Goal: Find specific page/section: Find specific page/section

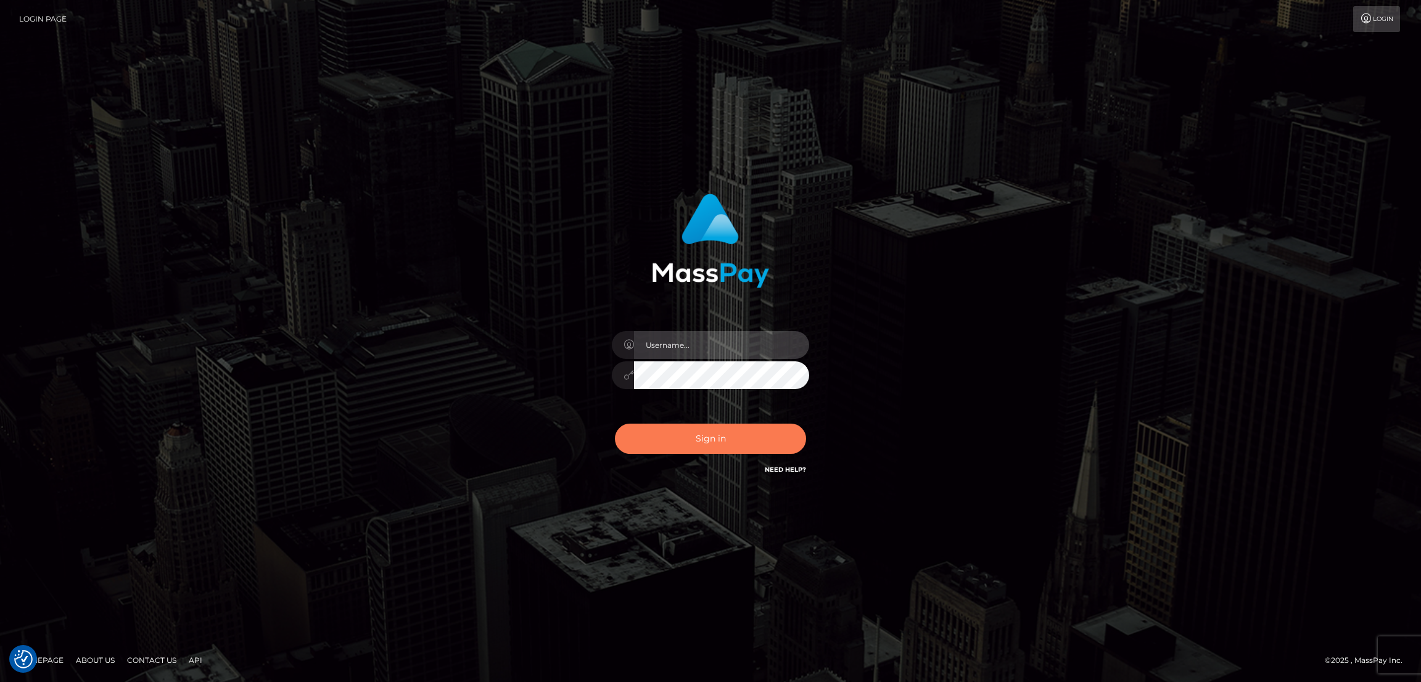
type input "by.es2"
click at [728, 441] on button "Sign in" at bounding box center [710, 439] width 191 height 30
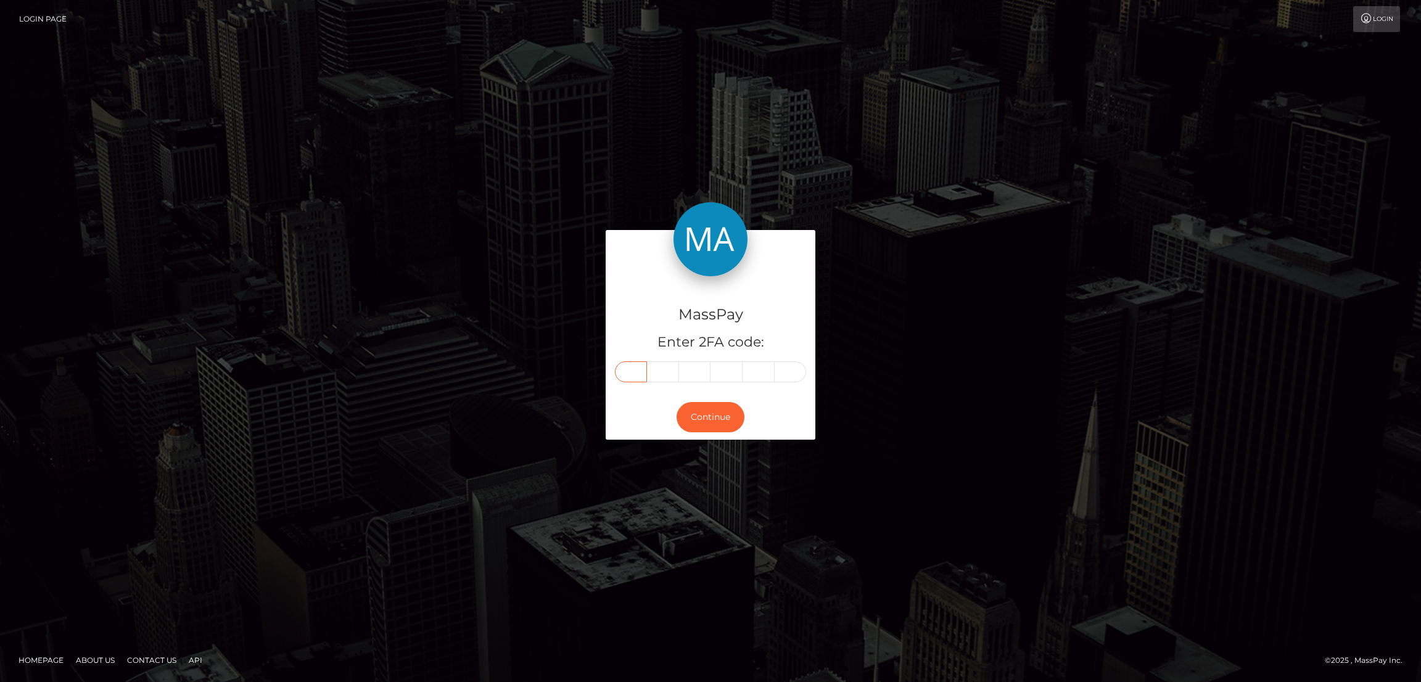
click at [638, 371] on input "text" at bounding box center [631, 371] width 32 height 21
paste input "1"
type input "1"
type input "9"
type input "2"
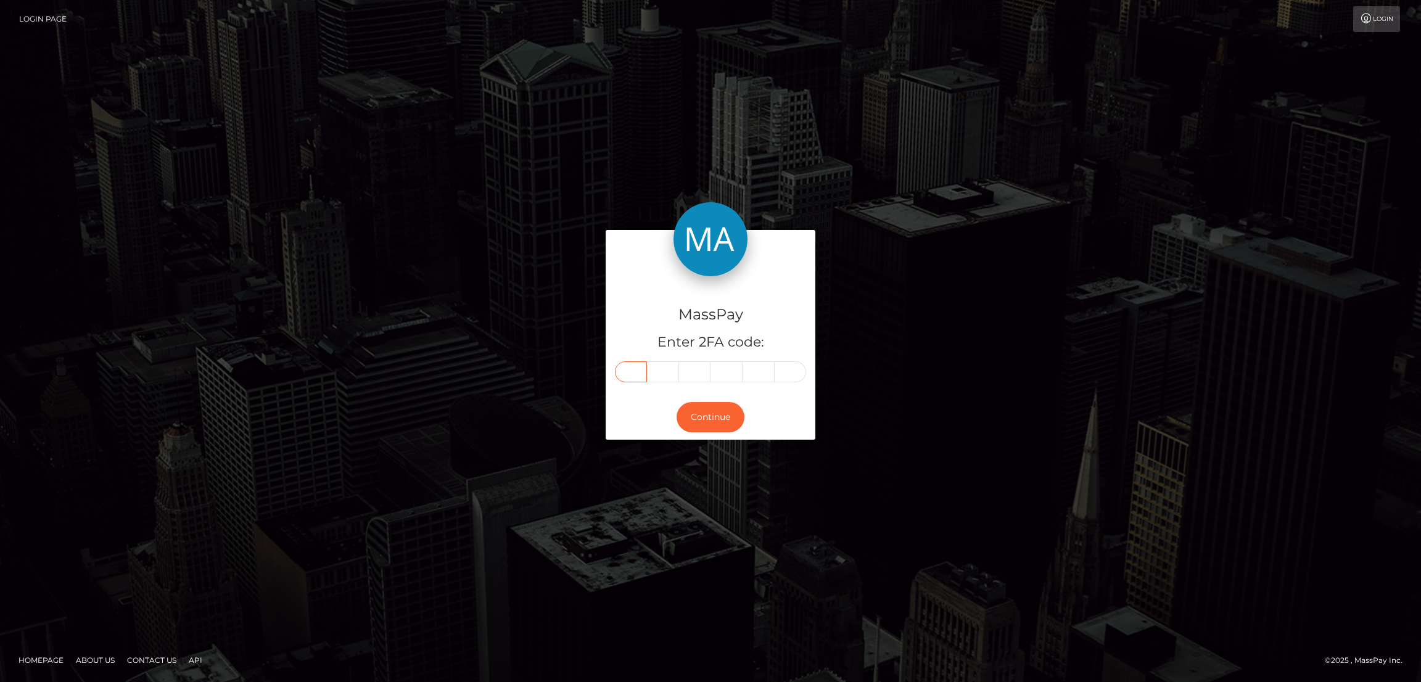
type input "8"
type input "9"
type input "6"
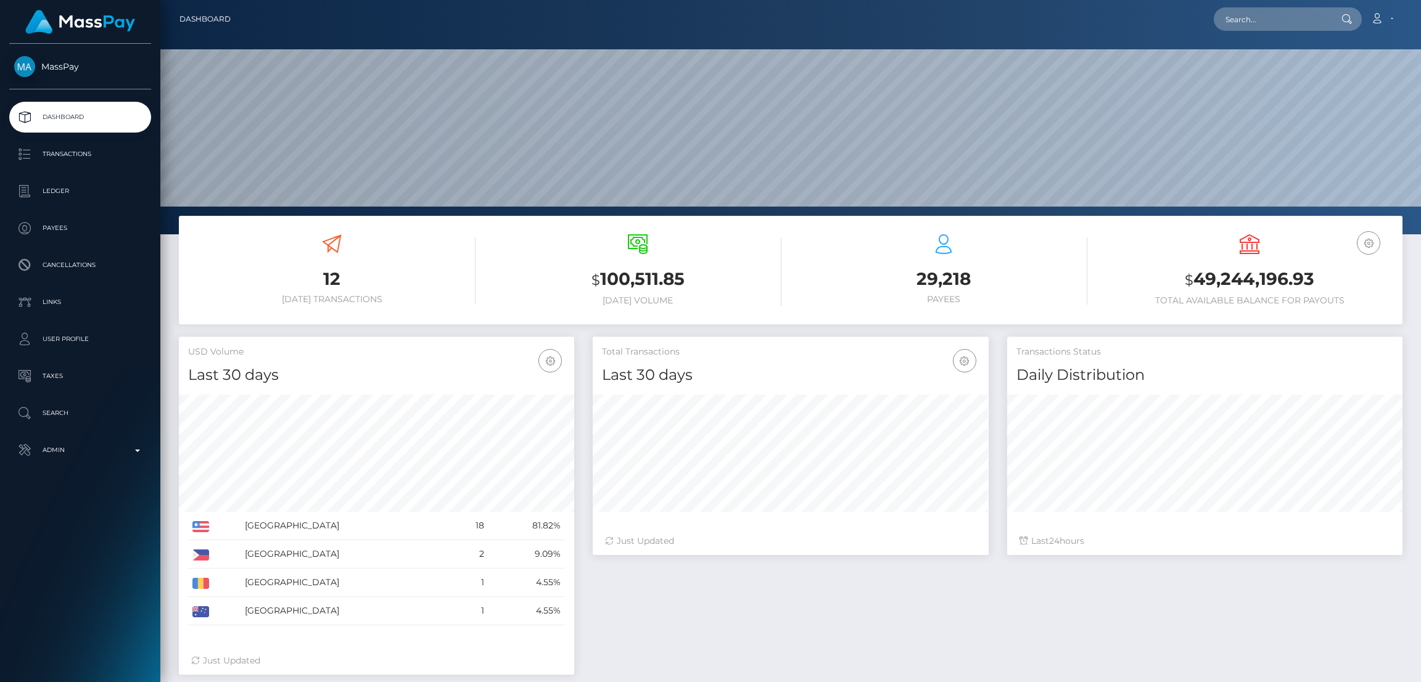
scroll to position [219, 395]
click at [1248, 19] on input "text" at bounding box center [1271, 18] width 116 height 23
paste input "la-leahrobinson@hotmail.com"
click at [1272, 16] on input "la-leahrobinson@hotmail.com" at bounding box center [1271, 18] width 116 height 23
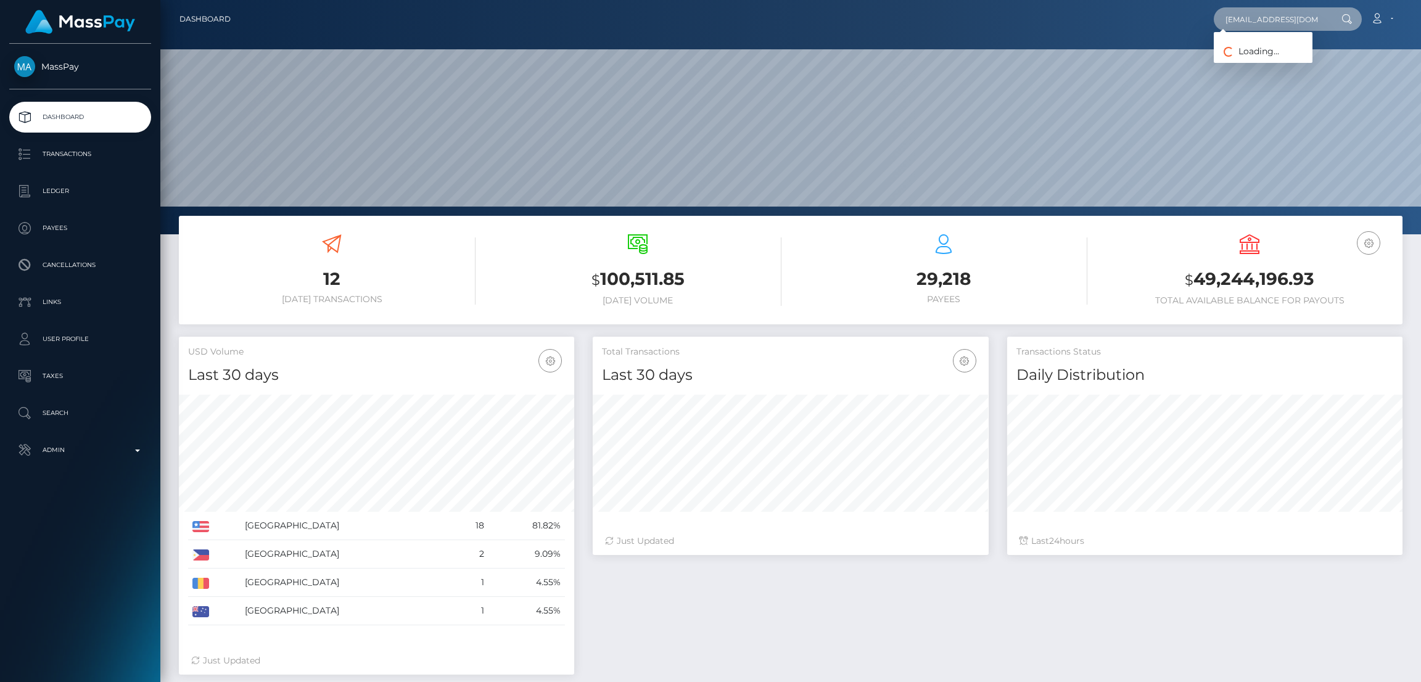
paste input "stacych59@icloud"
type input "stacych59@icloud.com"
click at [1269, 63] on link "STACY SORAYA CHEDDANI" at bounding box center [1262, 63] width 99 height 23
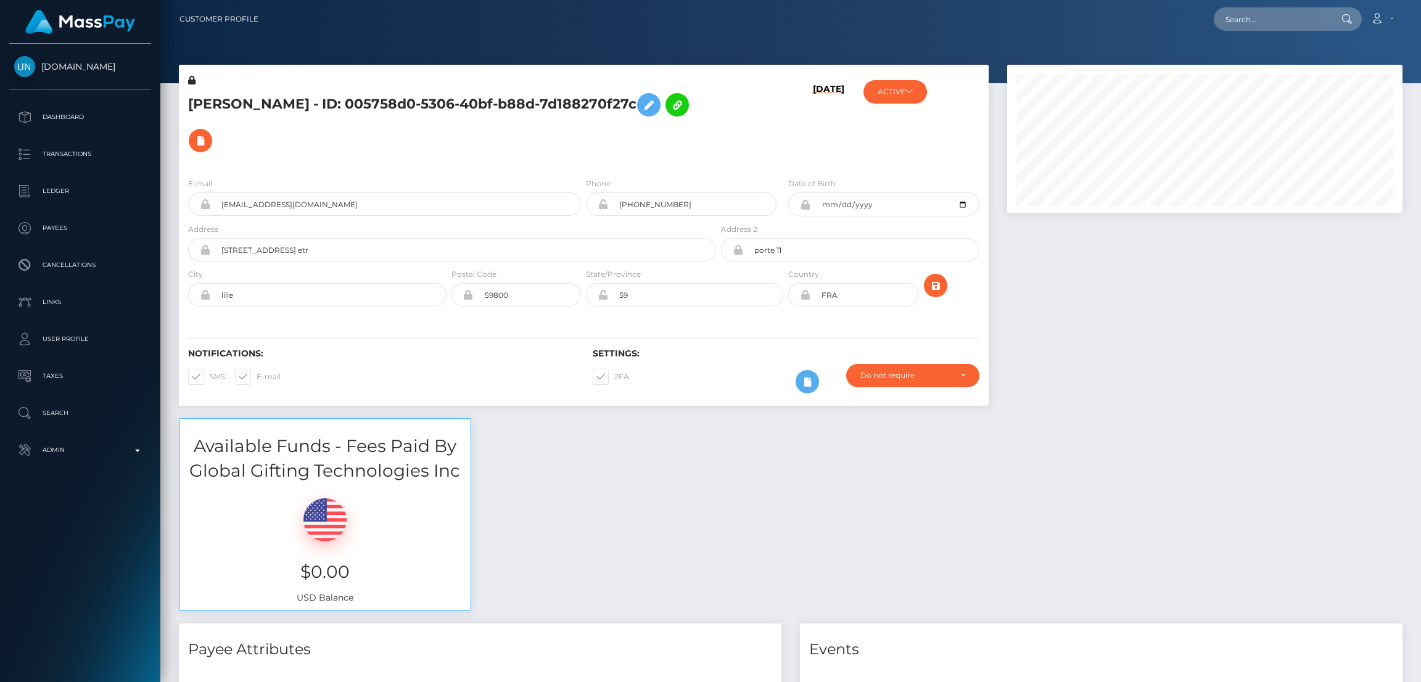
scroll to position [147, 395]
click at [1255, 18] on input "text" at bounding box center [1271, 18] width 116 height 23
paste input "[EMAIL_ADDRESS][DOMAIN_NAME]"
type input "[EMAIL_ADDRESS][DOMAIN_NAME]"
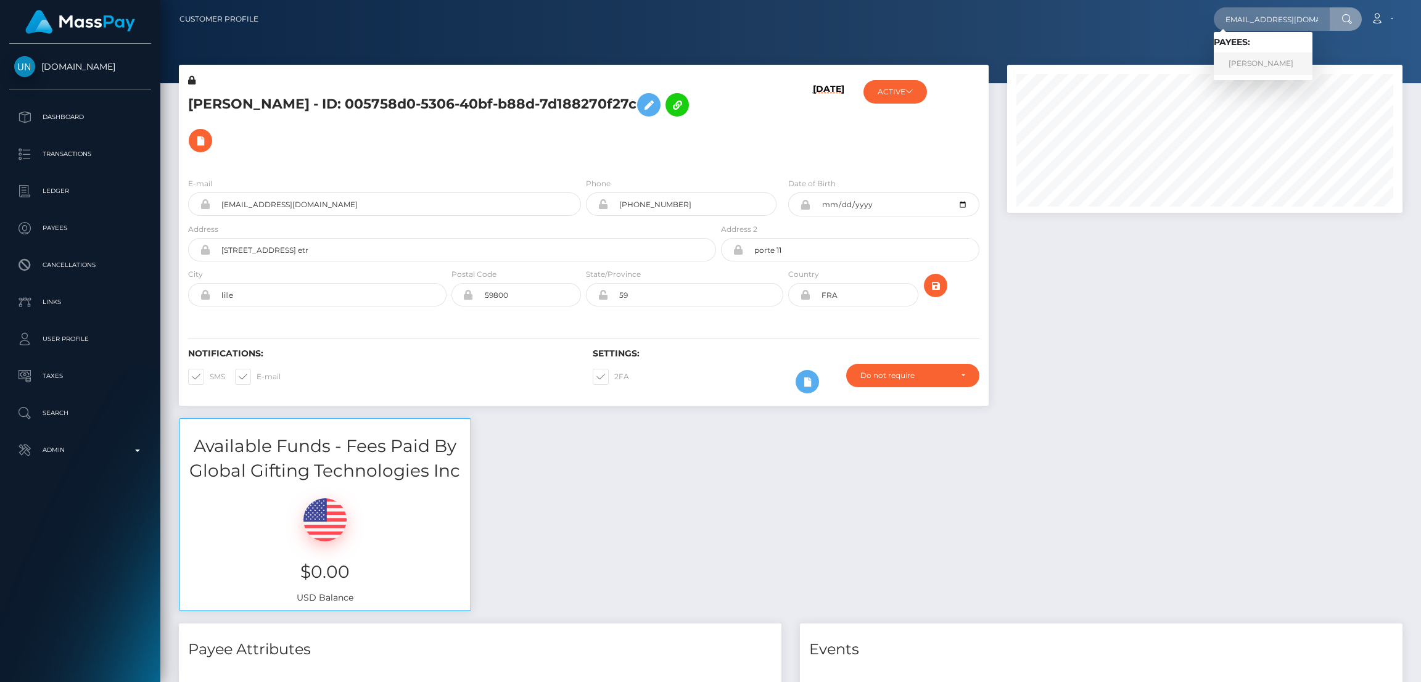
click at [1245, 61] on link "Micheline Lavertu" at bounding box center [1262, 63] width 99 height 23
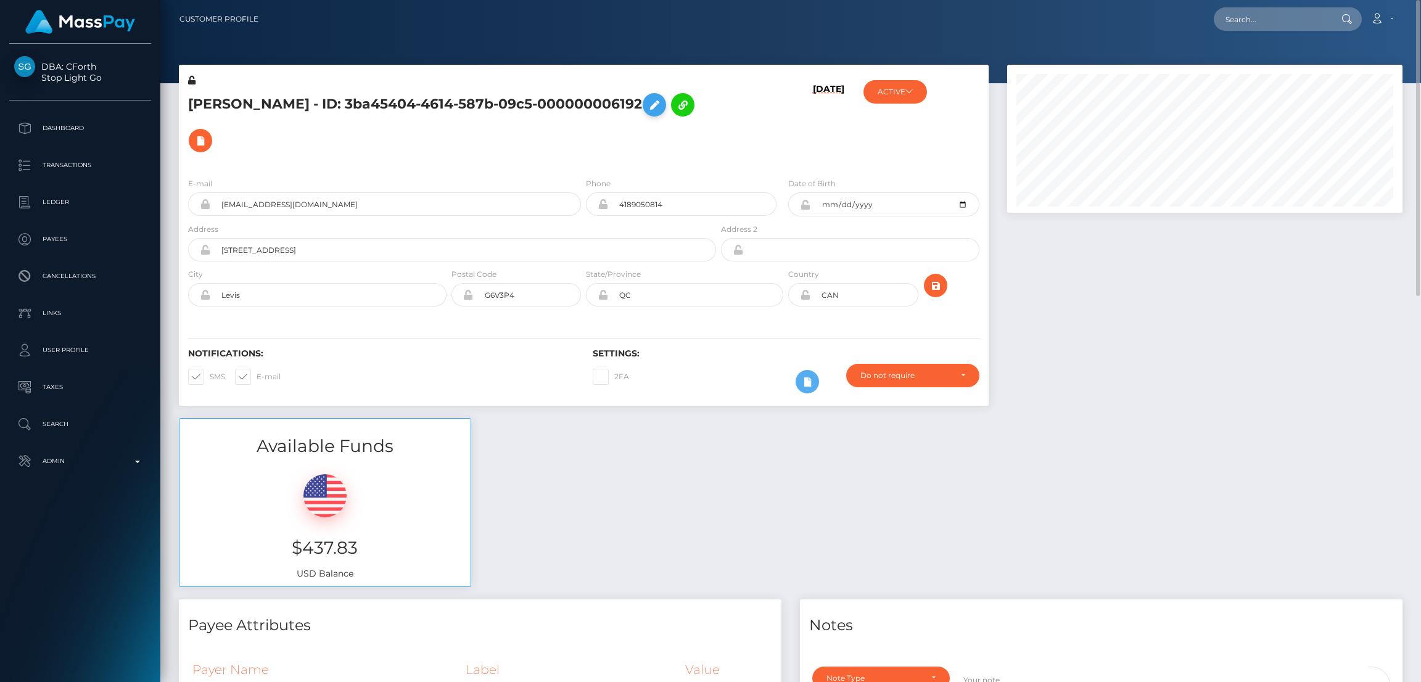
click at [662, 107] on icon at bounding box center [654, 104] width 15 height 15
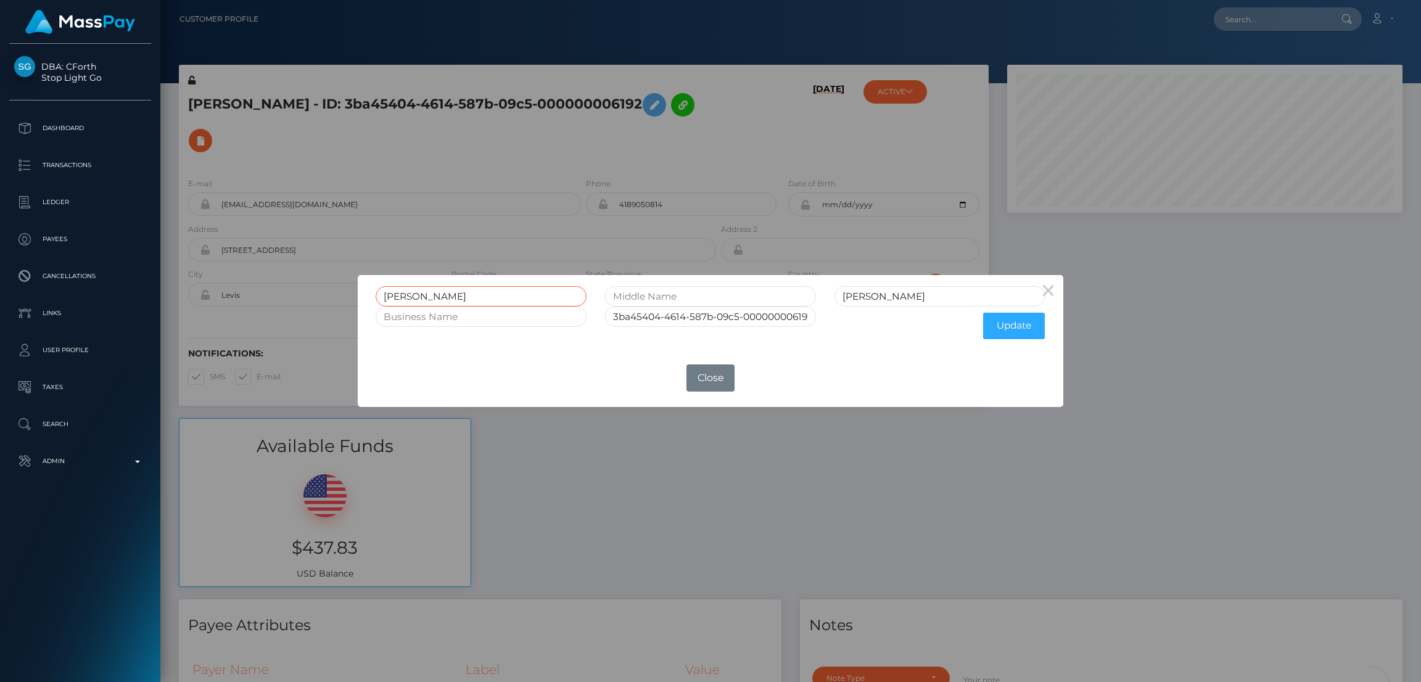
click at [406, 295] on input "[PERSON_NAME]" at bounding box center [480, 296] width 211 height 20
